Goal: Task Accomplishment & Management: Manage account settings

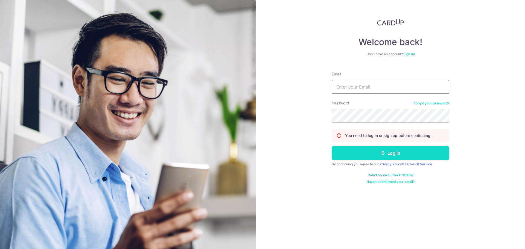
type input "[PERSON_NAME][EMAIL_ADDRESS][PERSON_NAME][DOMAIN_NAME]"
click at [377, 154] on button "Log in" at bounding box center [390, 153] width 118 height 14
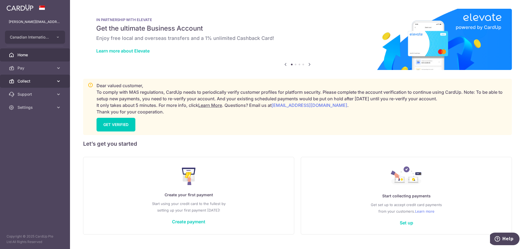
click at [61, 80] on icon at bounding box center [58, 80] width 5 height 5
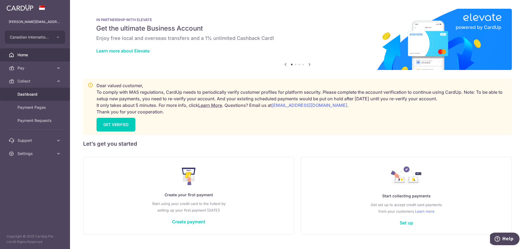
click at [52, 91] on link "Dashboard" at bounding box center [35, 94] width 70 height 13
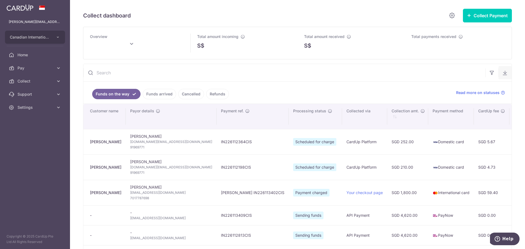
click at [500, 76] on button "button" at bounding box center [504, 72] width 13 height 13
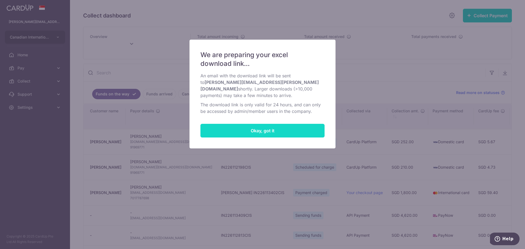
click at [302, 125] on button "Okay, got it" at bounding box center [262, 131] width 124 height 14
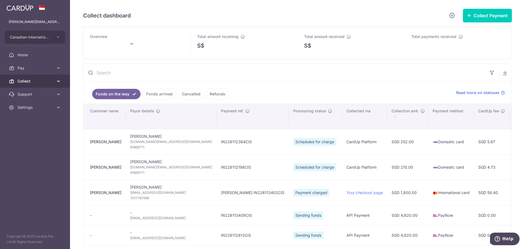
click at [34, 75] on link "Collect" at bounding box center [35, 81] width 70 height 13
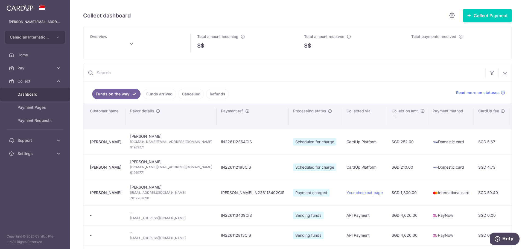
type input "[DATE]"
click at [504, 69] on button "button" at bounding box center [504, 72] width 13 height 13
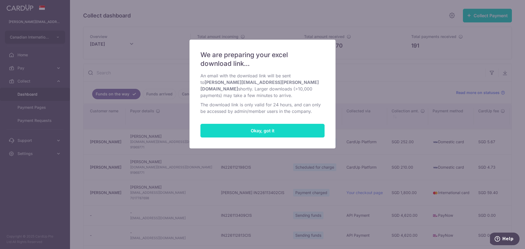
click at [301, 124] on button "Okay, got it" at bounding box center [262, 131] width 124 height 14
